Goal: Browse casually

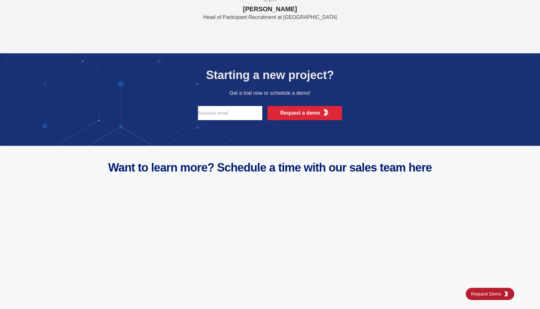
scroll to position [2525, 0]
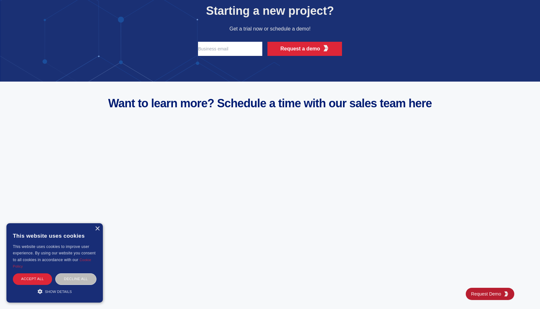
scroll to position [2525, 0]
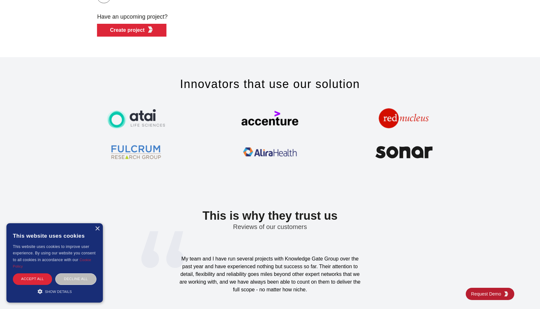
scroll to position [2168, 0]
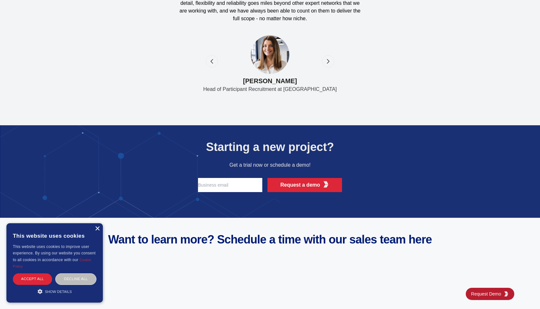
click at [95, 229] on div "×" at bounding box center [97, 228] width 5 height 5
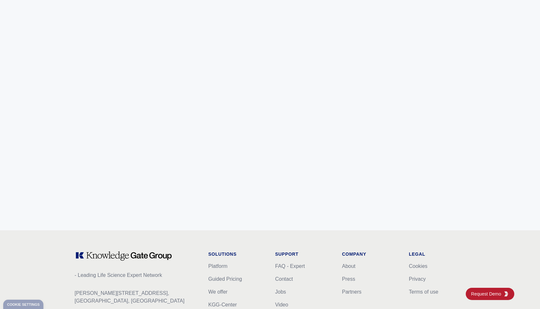
scroll to position [2525, 0]
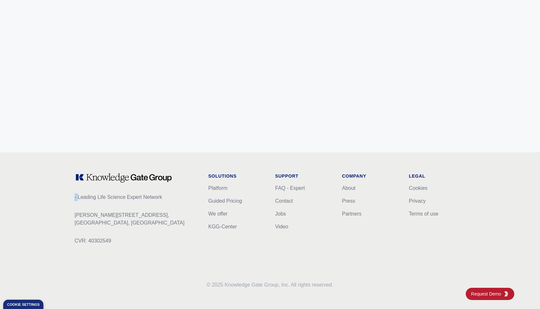
drag, startPoint x: 77, startPoint y: 196, endPoint x: 65, endPoint y: 196, distance: 12.8
click at [65, 196] on div "- Leading Life Science Expert Network [PERSON_NAME][STREET_ADDRESS] CVR: 403025…" at bounding box center [269, 230] width 411 height 157
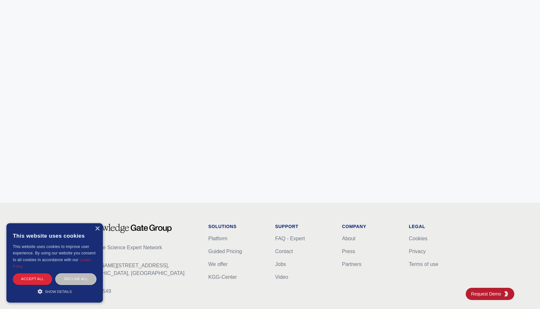
scroll to position [2525, 0]
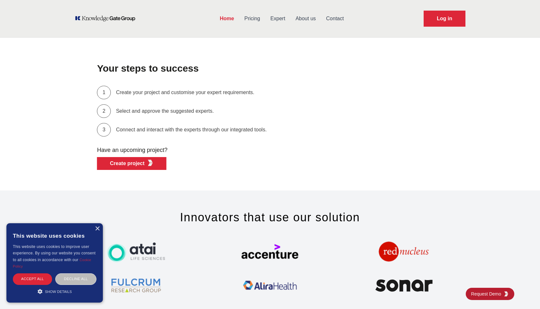
scroll to position [2525, 0]
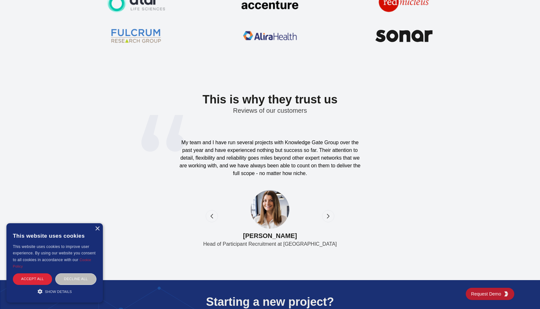
scroll to position [2525, 0]
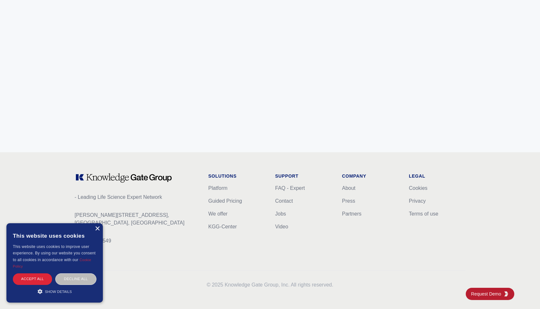
click at [97, 227] on div "×" at bounding box center [97, 228] width 5 height 5
